Goal: Transaction & Acquisition: Purchase product/service

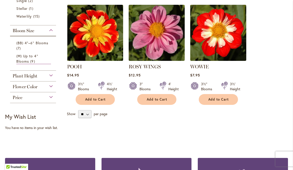
scroll to position [323, 0]
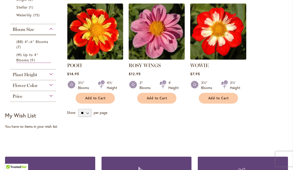
click at [54, 78] on div "Plant Height" at bounding box center [33, 73] width 46 height 8
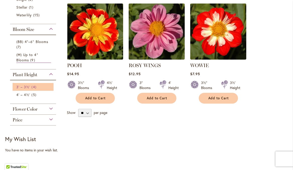
click at [27, 89] on span "3' – 3½'" at bounding box center [23, 87] width 14 height 5
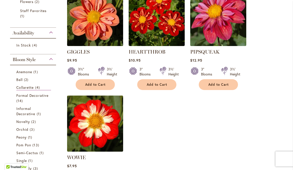
scroll to position [125, 0]
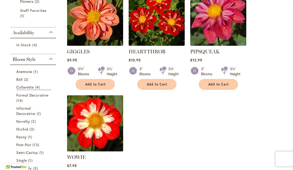
click at [99, 134] on img at bounding box center [95, 123] width 59 height 59
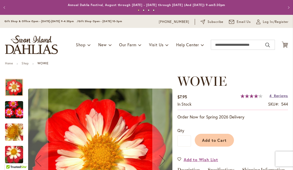
click at [274, 98] on span "Reviews" at bounding box center [281, 95] width 14 height 5
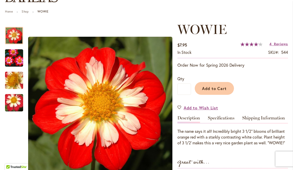
scroll to position [52, 0]
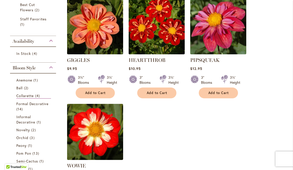
scroll to position [117, 0]
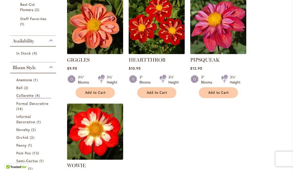
click at [153, 24] on img at bounding box center [156, 25] width 59 height 59
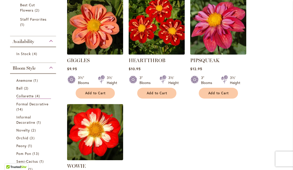
click at [153, 24] on img at bounding box center [156, 26] width 59 height 59
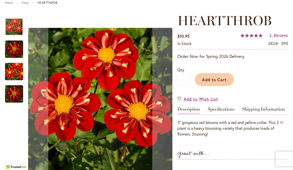
scroll to position [60, 0]
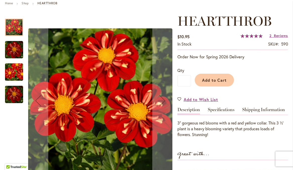
click at [12, 55] on img "HEARTTHROB" at bounding box center [14, 50] width 18 height 18
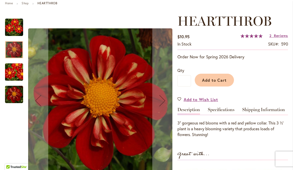
click at [13, 28] on img "HEARTTHROB" at bounding box center [14, 27] width 18 height 18
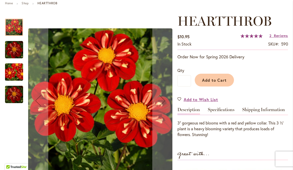
scroll to position [58, 0]
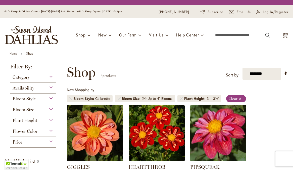
click at [52, 134] on div "Flower Color" at bounding box center [33, 130] width 46 height 8
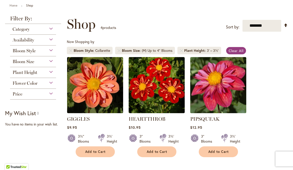
scroll to position [51, 0]
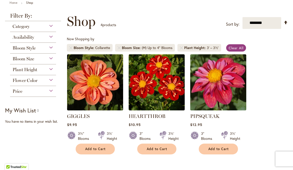
click at [52, 51] on div "Bloom Style" at bounding box center [33, 47] width 46 height 8
click at [51, 51] on div "Bloom Style" at bounding box center [33, 47] width 46 height 8
click at [31, 51] on span "Bloom Style" at bounding box center [24, 48] width 23 height 6
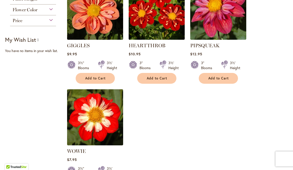
scroll to position [121, 0]
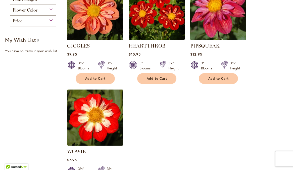
click at [52, 13] on div "Flower Color" at bounding box center [33, 9] width 46 height 8
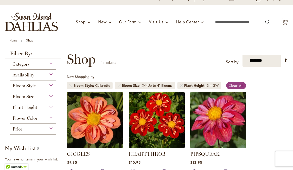
scroll to position [2, 0]
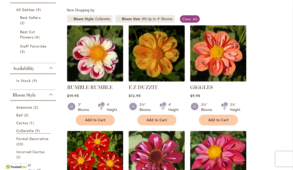
scroll to position [92, 0]
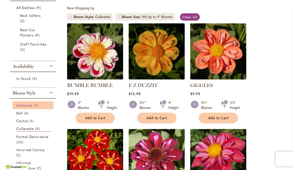
click at [37, 108] on span "2 items" at bounding box center [36, 105] width 6 height 5
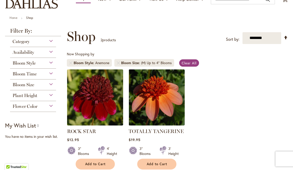
scroll to position [13, 0]
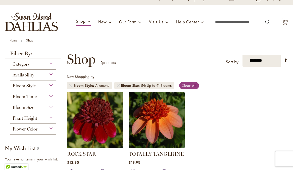
click at [52, 67] on div "Category" at bounding box center [33, 63] width 46 height 8
click at [50, 67] on div "Category" at bounding box center [33, 63] width 46 height 8
click at [49, 88] on div "Bloom Style" at bounding box center [33, 85] width 46 height 8
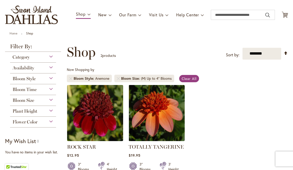
scroll to position [23, 0]
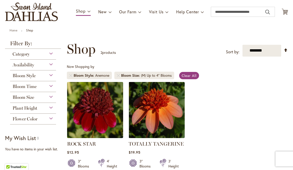
click at [52, 78] on div "Bloom Style" at bounding box center [33, 74] width 46 height 8
click at [51, 100] on div "Bloom Size" at bounding box center [33, 96] width 46 height 8
click at [51, 111] on div "Plant Height" at bounding box center [33, 107] width 46 height 8
click at [150, 51] on div "**********" at bounding box center [177, 49] width 221 height 15
click at [162, 47] on div "**********" at bounding box center [177, 49] width 221 height 15
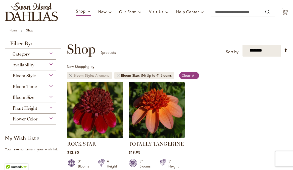
click at [70, 77] on link "Remove Bloom Style Anemone" at bounding box center [70, 75] width 3 height 3
click at [196, 78] on span "Clear All" at bounding box center [189, 75] width 15 height 5
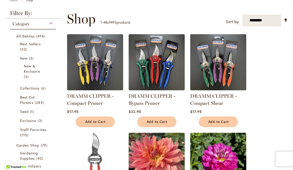
scroll to position [60, 0]
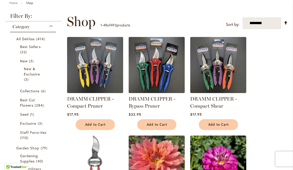
drag, startPoint x: 55, startPoint y: 15, endPoint x: 52, endPoint y: 19, distance: 4.8
click at [52, 29] on div "Category" at bounding box center [33, 25] width 46 height 8
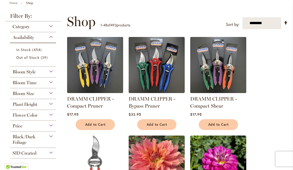
click at [51, 40] on div "Availability" at bounding box center [33, 36] width 46 height 8
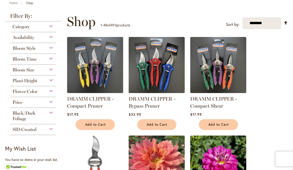
click at [50, 50] on div "Bloom Style" at bounding box center [33, 47] width 46 height 8
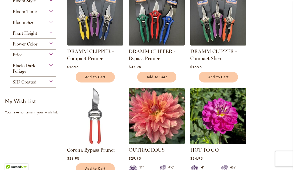
click at [50, 36] on div "Plant Height" at bounding box center [33, 32] width 46 height 8
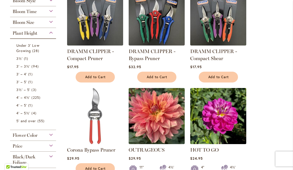
click at [52, 36] on div "Plant Height" at bounding box center [33, 32] width 46 height 8
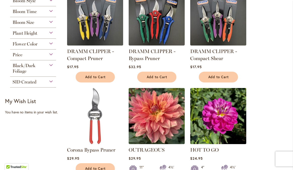
click at [52, 45] on div "Flower Color" at bounding box center [33, 43] width 46 height 8
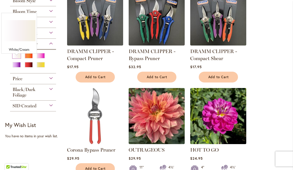
click at [19, 58] on div "White/Cream" at bounding box center [17, 55] width 8 height 5
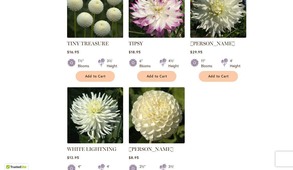
scroll to position [1221, 0]
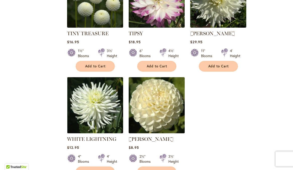
click at [166, 86] on img at bounding box center [156, 105] width 59 height 59
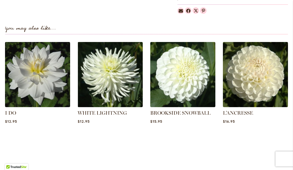
scroll to position [334, 0]
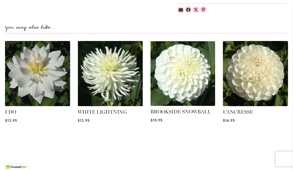
click at [187, 72] on img at bounding box center [183, 74] width 68 height 68
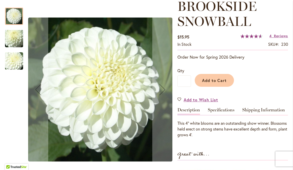
scroll to position [75, 0]
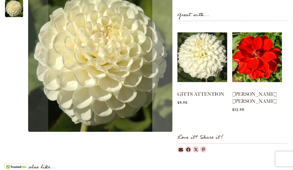
scroll to position [197, 0]
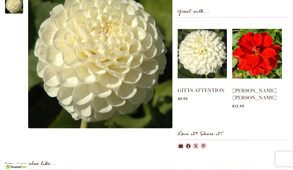
click at [212, 68] on img at bounding box center [202, 54] width 49 height 62
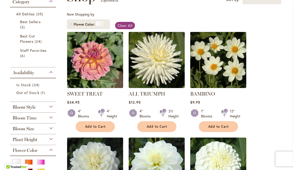
scroll to position [83, 0]
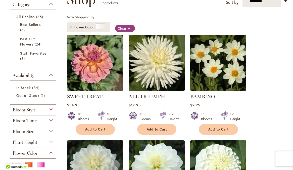
click at [152, 73] on img at bounding box center [156, 62] width 59 height 59
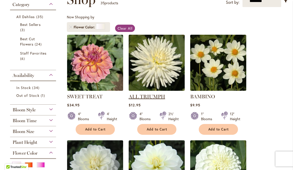
click at [156, 100] on link "ALL TRIUMPH" at bounding box center [147, 97] width 36 height 6
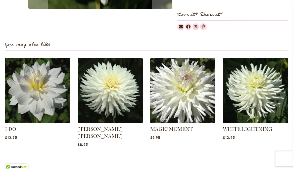
scroll to position [316, 0]
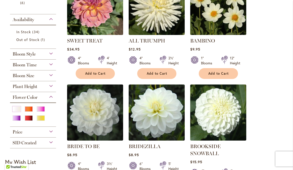
scroll to position [143, 0]
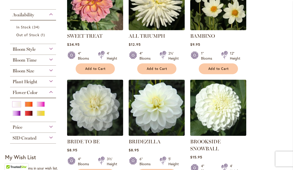
click div "Bloom Style"
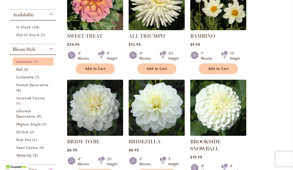
click span "Anemone"
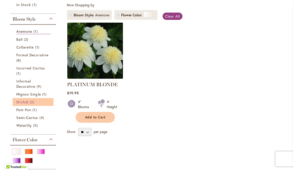
scroll to position [96, 0]
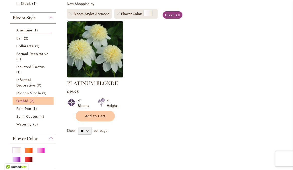
click at [27, 103] on span "Orchid" at bounding box center [22, 100] width 12 height 5
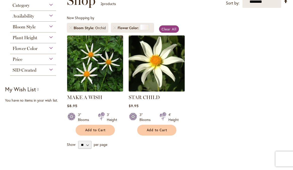
scroll to position [76, 0]
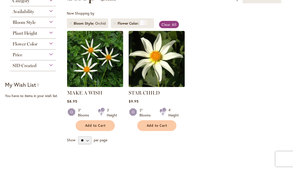
click at [52, 25] on div "Bloom Style" at bounding box center [33, 21] width 46 height 8
click at [50, 25] on div "Bloom Style" at bounding box center [33, 21] width 46 height 8
click at [71, 25] on link "Remove Bloom Style Orchid" at bounding box center [70, 23] width 3 height 3
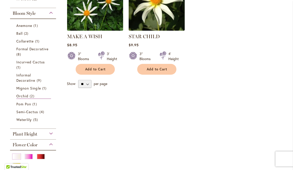
scroll to position [142, 0]
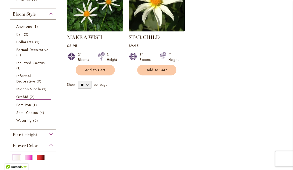
click at [51, 138] on div "Plant Height" at bounding box center [33, 134] width 46 height 8
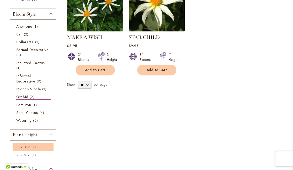
click at [33, 150] on span "1 item" at bounding box center [34, 146] width 6 height 5
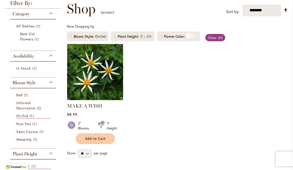
scroll to position [83, 0]
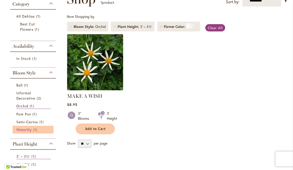
click at [28, 132] on span "Waterlily" at bounding box center [23, 129] width 15 height 5
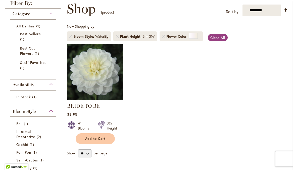
scroll to position [83, 0]
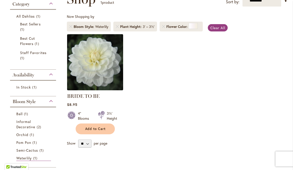
click at [100, 67] on img at bounding box center [95, 62] width 59 height 59
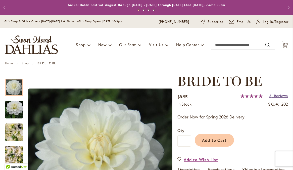
click at [276, 98] on span "Reviews" at bounding box center [281, 95] width 14 height 5
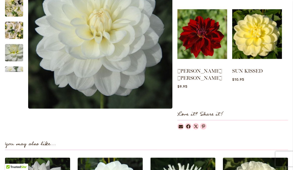
scroll to position [229, 0]
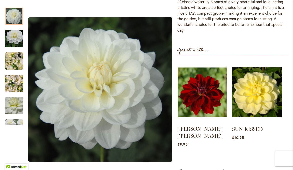
click at [202, 101] on img at bounding box center [202, 92] width 49 height 62
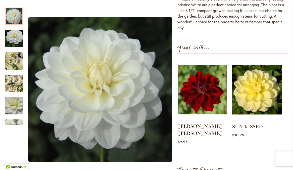
scroll to position [184, 0]
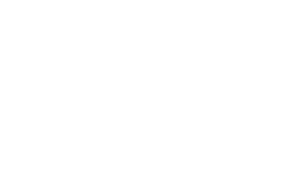
click at [107, 35] on body at bounding box center [146, 85] width 293 height 170
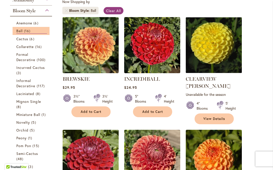
scroll to position [117, 0]
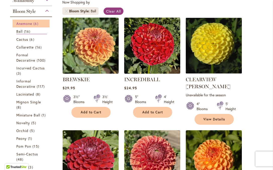
click at [27, 26] on span "Anemone" at bounding box center [24, 23] width 16 height 5
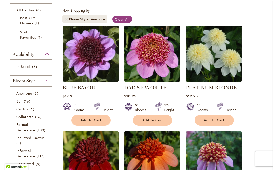
scroll to position [108, 0]
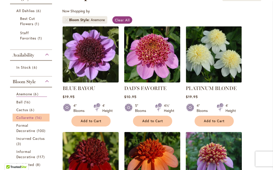
click at [30, 120] on span "Collarette" at bounding box center [25, 117] width 18 height 5
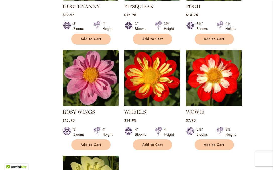
scroll to position [507, 0]
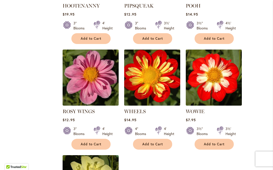
click at [156, 86] on img at bounding box center [152, 77] width 59 height 59
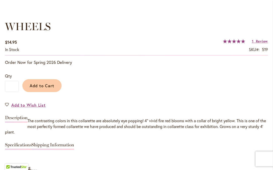
scroll to position [355, 0]
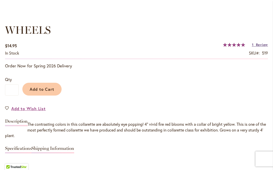
click at [262, 45] on span "Review" at bounding box center [262, 44] width 12 height 5
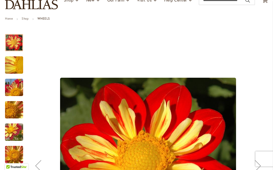
scroll to position [64, 0]
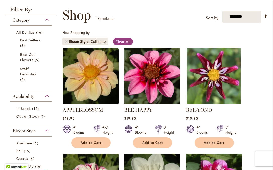
scroll to position [88, 0]
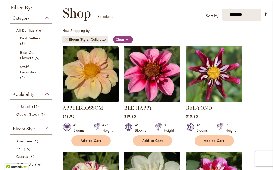
click at [220, 85] on img at bounding box center [214, 74] width 59 height 59
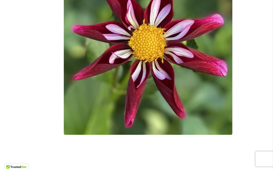
scroll to position [181, 0]
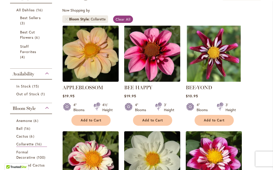
scroll to position [107, 0]
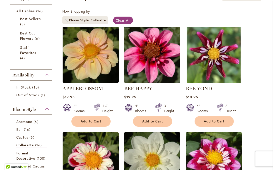
click at [148, 60] on img at bounding box center [152, 54] width 59 height 59
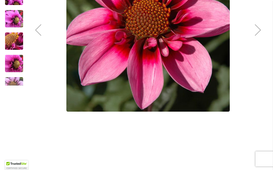
scroll to position [181, 0]
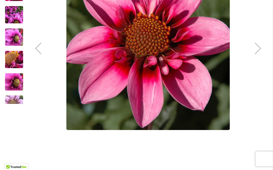
click at [12, 15] on img "BEE HAPPY" at bounding box center [14, 15] width 18 height 24
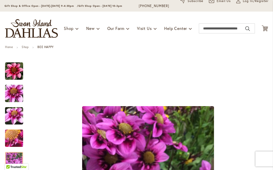
scroll to position [0, 0]
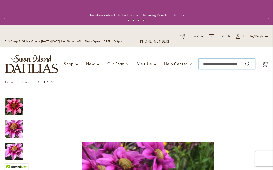
click at [209, 65] on input "Search" at bounding box center [227, 64] width 56 height 10
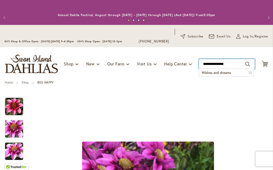
type input "**********"
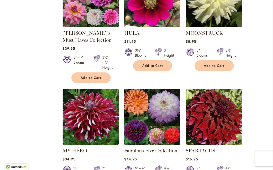
scroll to position [474, 0]
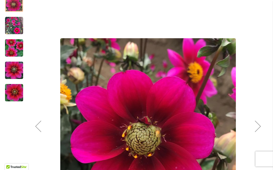
scroll to position [108, 0]
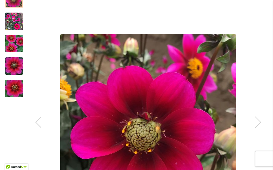
drag, startPoint x: 13, startPoint y: 20, endPoint x: 52, endPoint y: 39, distance: 43.1
click at [13, 20] on img "HULA" at bounding box center [14, 21] width 18 height 18
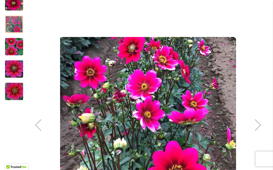
scroll to position [102, 0]
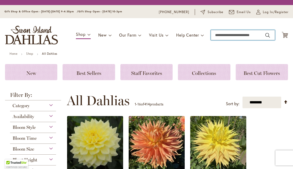
click at [229, 40] on input "Search" at bounding box center [243, 35] width 64 height 10
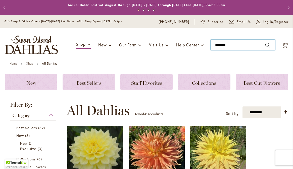
type input "*********"
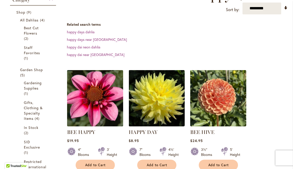
click at [95, 105] on img at bounding box center [95, 97] width 59 height 59
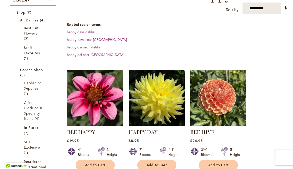
scroll to position [88, 0]
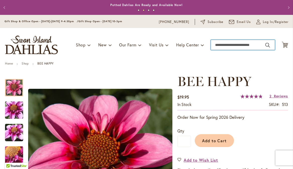
click at [249, 50] on input "Search" at bounding box center [243, 45] width 64 height 10
type input "******"
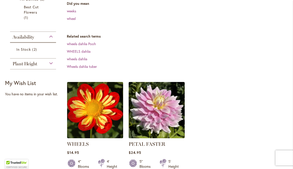
scroll to position [112, 0]
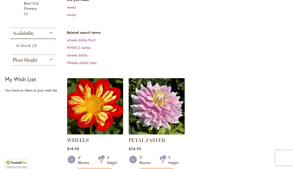
click at [110, 110] on img at bounding box center [95, 105] width 59 height 59
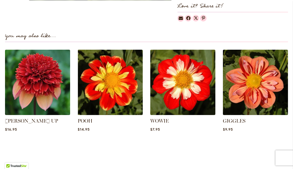
scroll to position [344, 0]
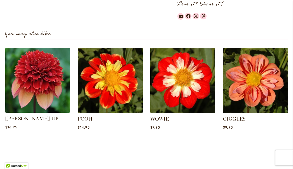
click at [45, 79] on img at bounding box center [38, 80] width 68 height 68
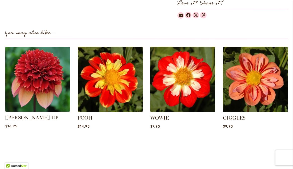
click at [45, 79] on img at bounding box center [38, 79] width 68 height 68
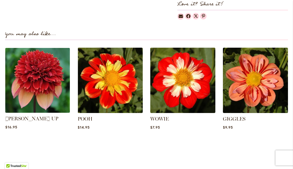
scroll to position [345, 0]
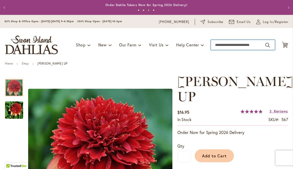
click at [240, 50] on input "Search" at bounding box center [243, 45] width 64 height 10
type input "*********"
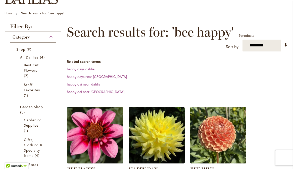
scroll to position [55, 0]
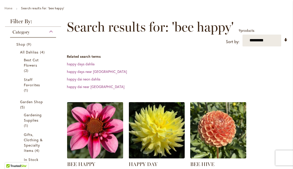
click at [93, 134] on img at bounding box center [95, 129] width 59 height 59
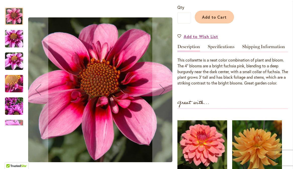
scroll to position [125, 0]
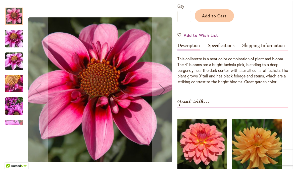
click at [287, 38] on div "Add to Wish List" at bounding box center [233, 35] width 111 height 6
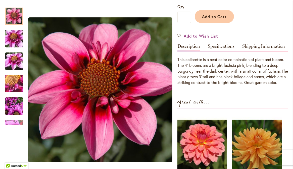
scroll to position [124, 0]
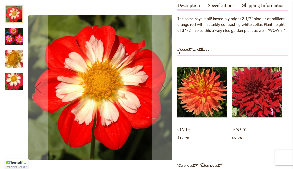
scroll to position [156, 0]
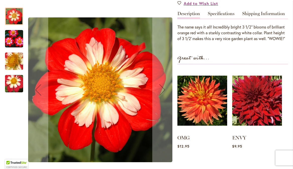
click at [14, 34] on img "WOWIE" at bounding box center [14, 38] width 36 height 24
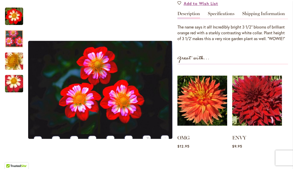
scroll to position [0, 0]
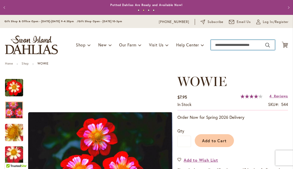
click at [231, 50] on input "Search" at bounding box center [243, 45] width 64 height 10
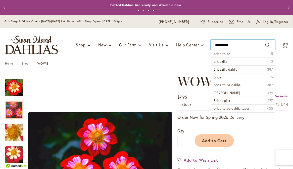
type input "**********"
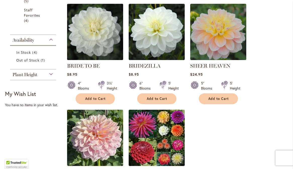
scroll to position [163, 0]
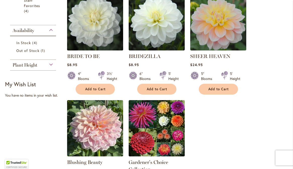
click at [96, 22] on img at bounding box center [95, 22] width 59 height 59
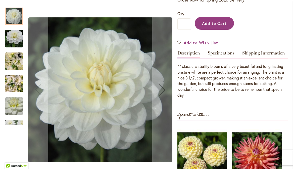
scroll to position [116, 0]
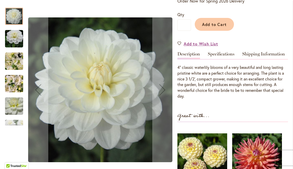
click at [16, 123] on div "Next" at bounding box center [14, 122] width 8 height 8
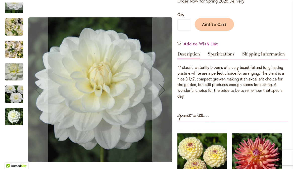
click at [14, 94] on img "BRIDE TO BE" at bounding box center [14, 94] width 36 height 24
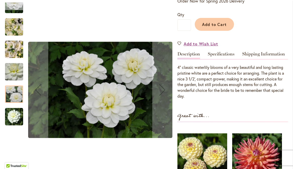
click at [16, 7] on div "Previous" at bounding box center [14, 7] width 8 height 8
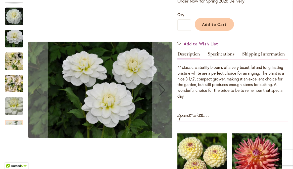
click at [16, 15] on img "BRIDE TO BE" at bounding box center [14, 16] width 18 height 18
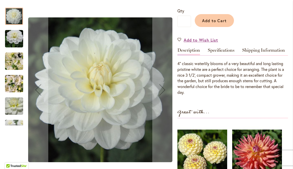
scroll to position [120, 0]
